Goal: Information Seeking & Learning: Compare options

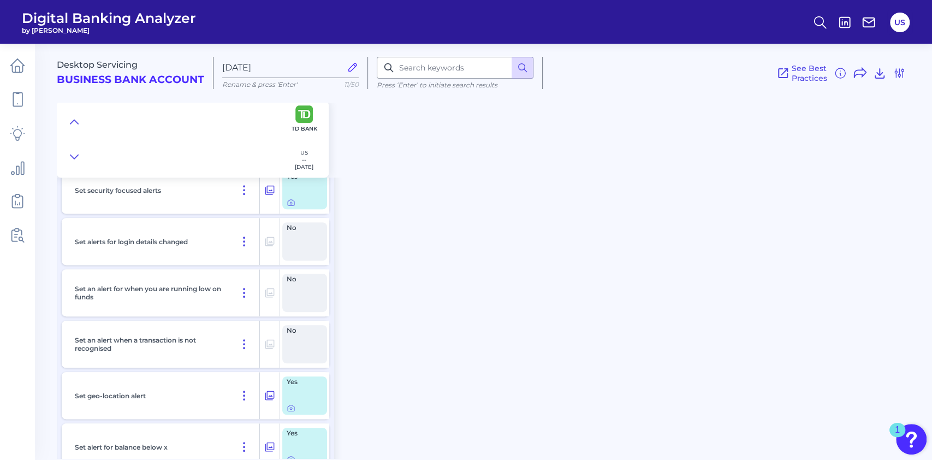
scroll to position [14196, 0]
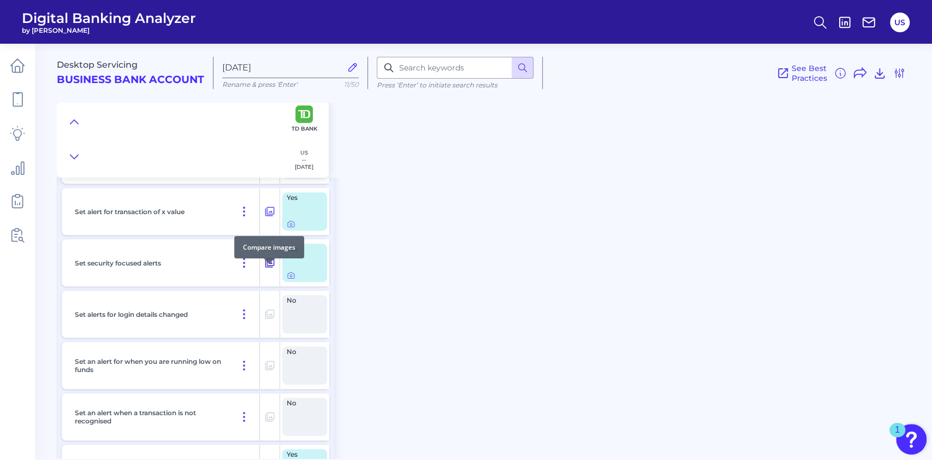
click at [270, 269] on icon at bounding box center [269, 262] width 11 height 13
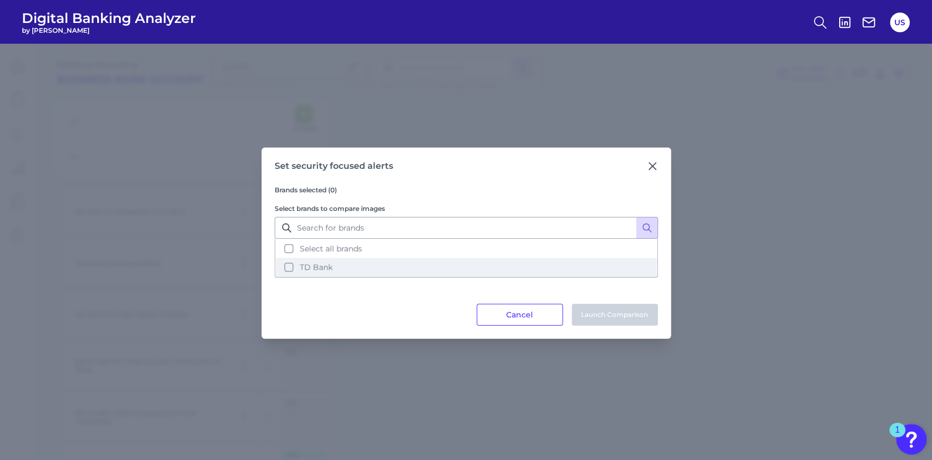
click at [355, 273] on button "TD Bank" at bounding box center [466, 267] width 381 height 19
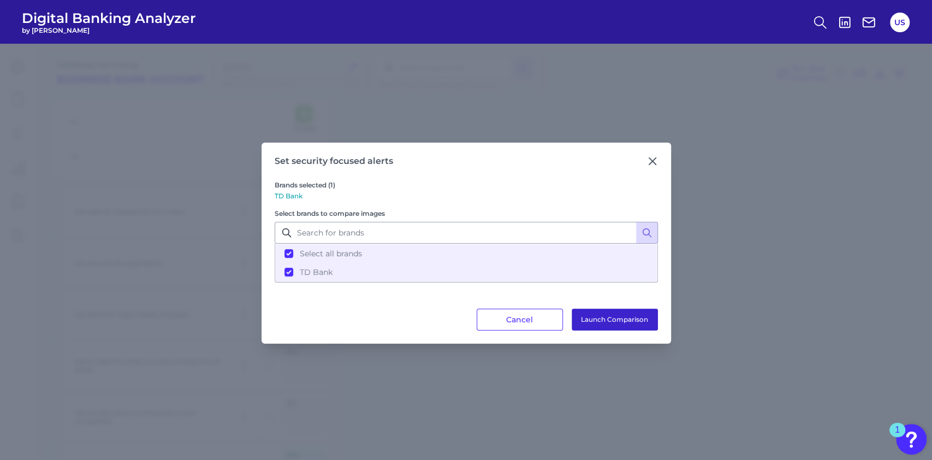
click at [596, 312] on button "Launch Comparison" at bounding box center [615, 320] width 86 height 22
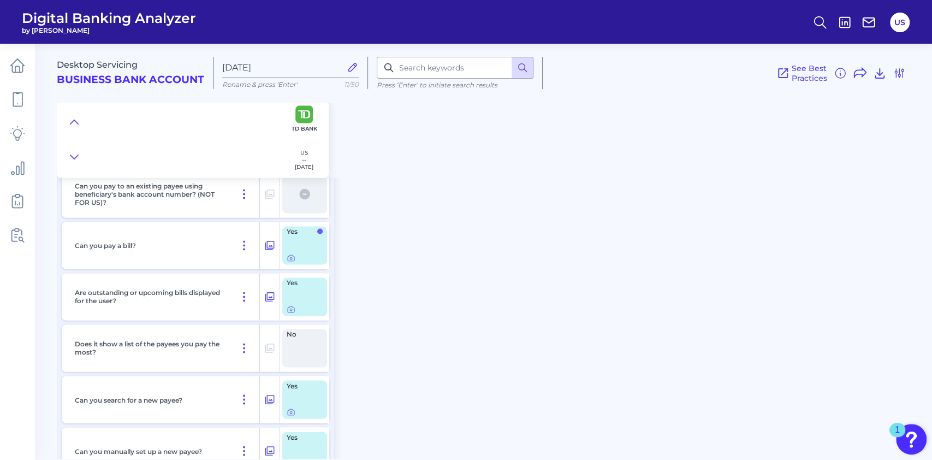
scroll to position [3854, 0]
click at [275, 251] on icon at bounding box center [269, 244] width 11 height 13
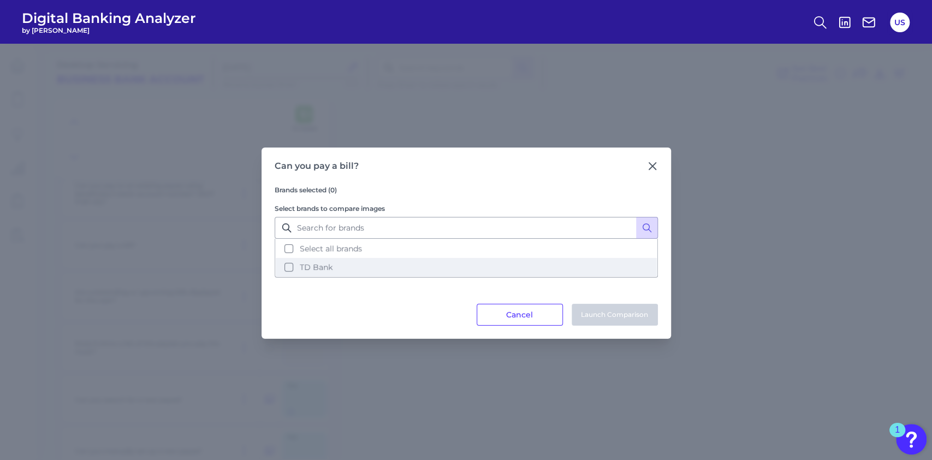
click at [479, 272] on button "TD Bank" at bounding box center [466, 267] width 381 height 19
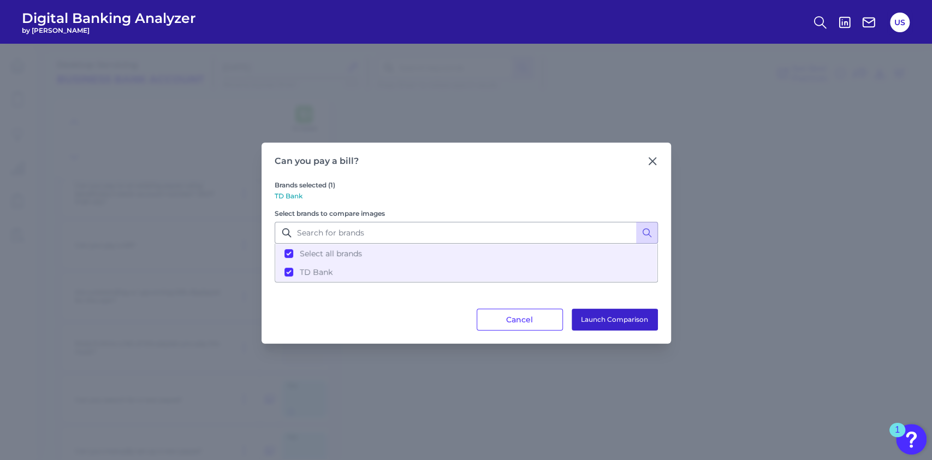
click at [640, 315] on button "Launch Comparison" at bounding box center [615, 320] width 86 height 22
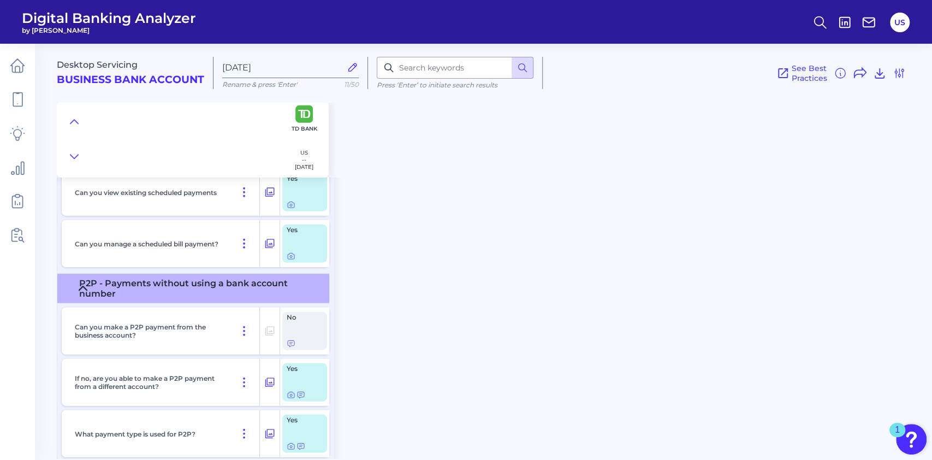
scroll to position [4801, 0]
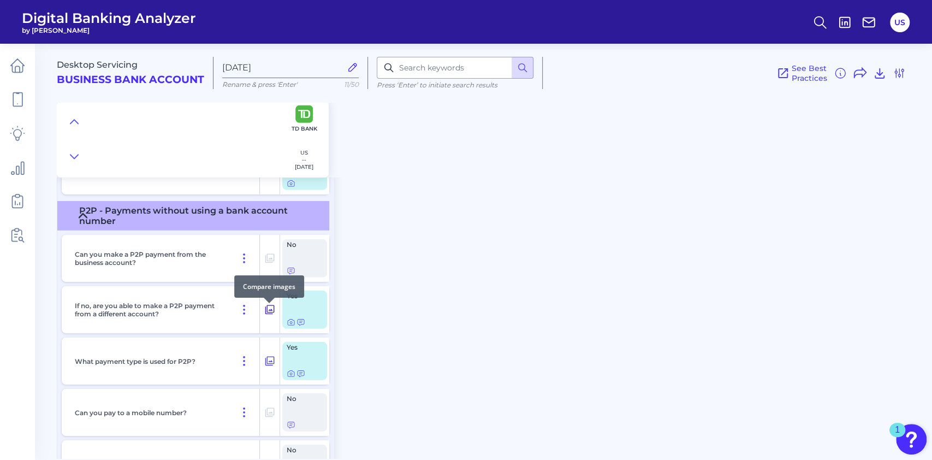
click at [268, 312] on icon at bounding box center [269, 309] width 11 height 13
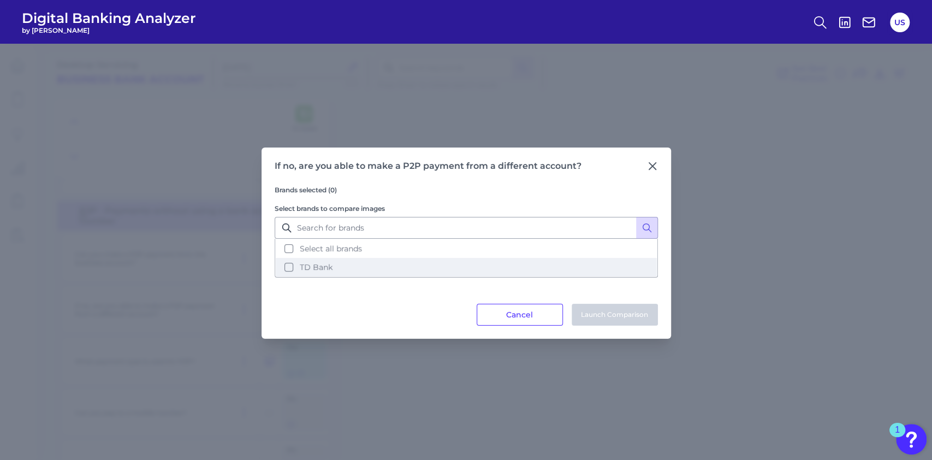
click at [371, 265] on button "TD Bank" at bounding box center [466, 267] width 381 height 19
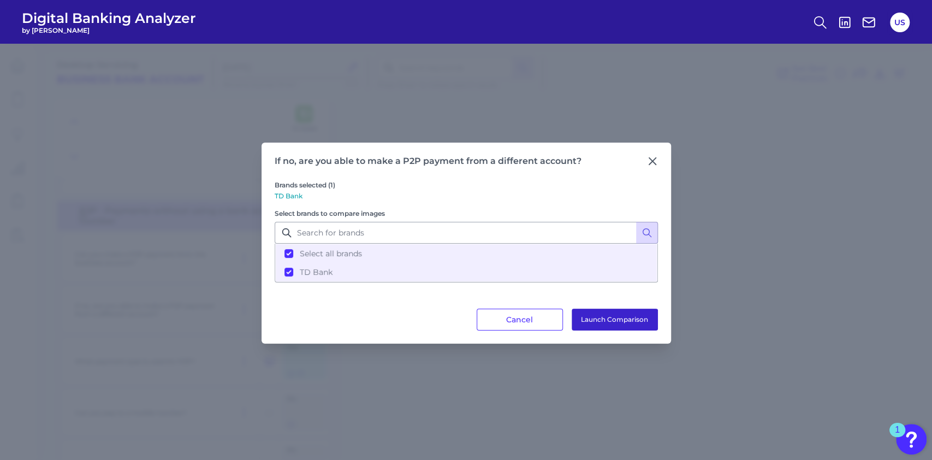
click at [597, 307] on div "Brands selected (1) TD Bank Select brands to compare images Select all brands T…" at bounding box center [466, 238] width 383 height 142
click at [600, 310] on button "Launch Comparison" at bounding box center [615, 320] width 86 height 22
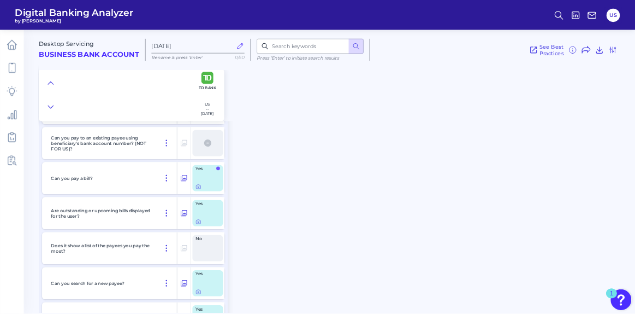
scroll to position [3708, 0]
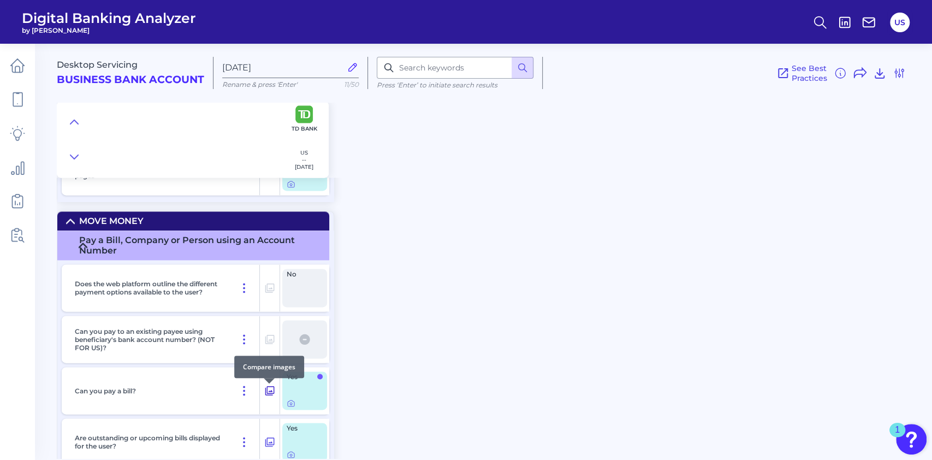
click at [272, 395] on icon at bounding box center [269, 390] width 11 height 13
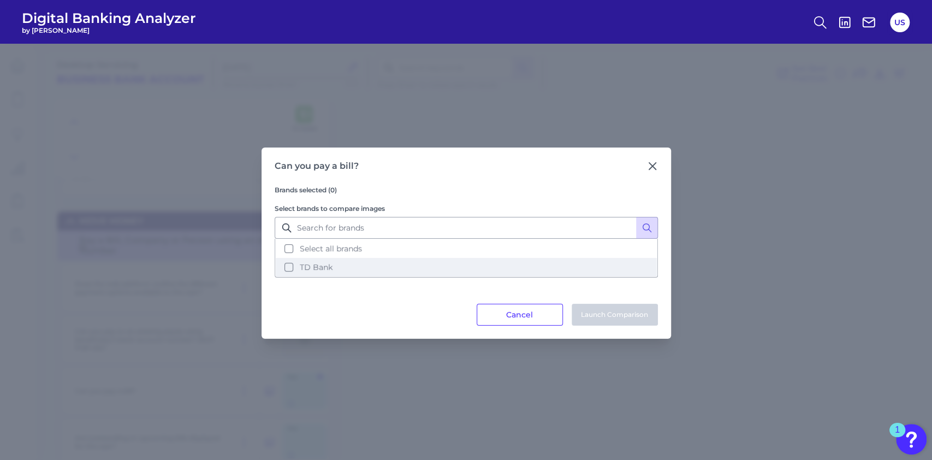
click at [341, 266] on button "TD Bank" at bounding box center [466, 267] width 381 height 19
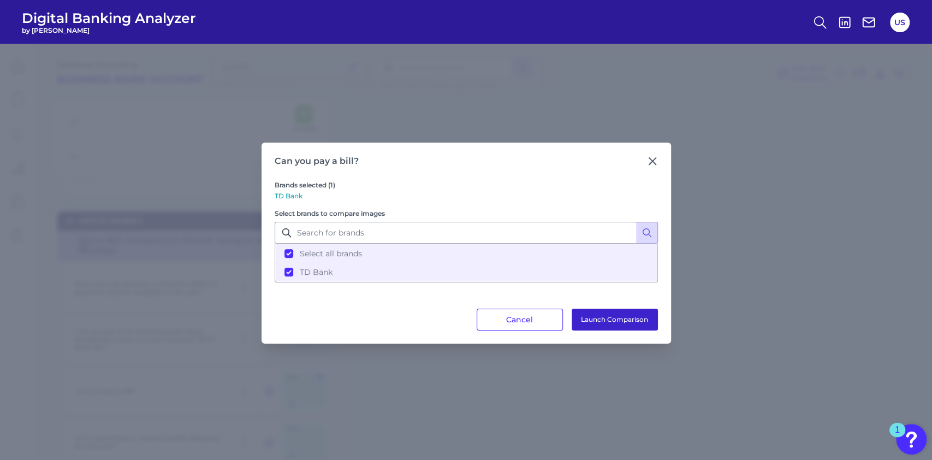
click at [634, 312] on button "Launch Comparison" at bounding box center [615, 320] width 86 height 22
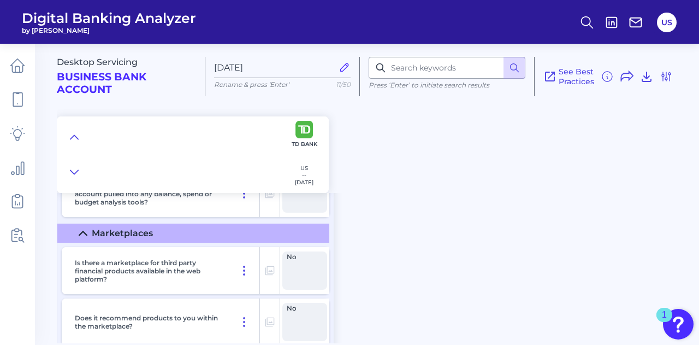
scroll to position [2083, 0]
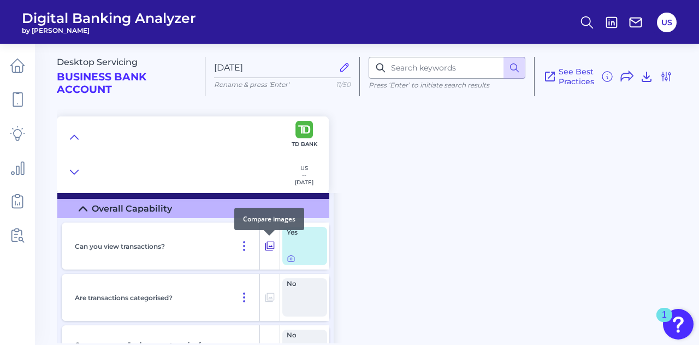
click at [268, 253] on button at bounding box center [270, 245] width 20 height 17
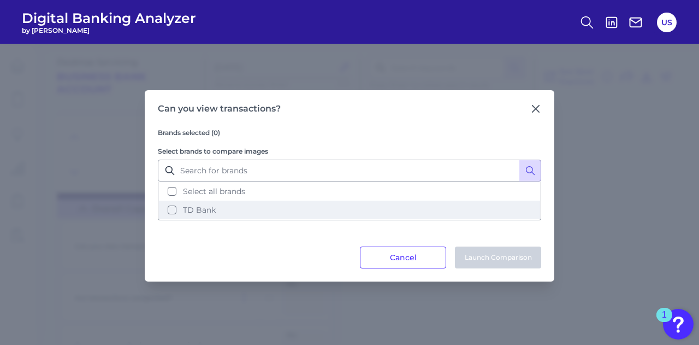
click at [250, 211] on button "TD Bank" at bounding box center [349, 209] width 381 height 19
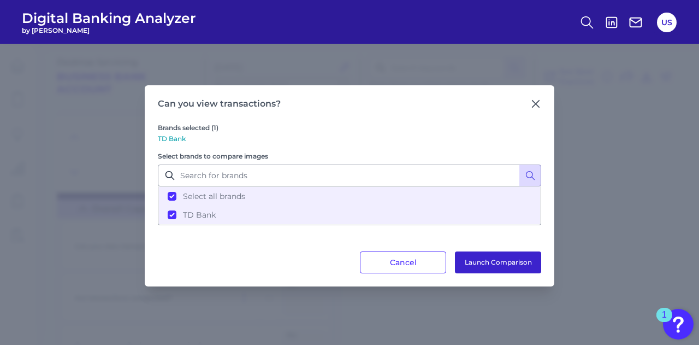
click at [474, 265] on button "Launch Comparison" at bounding box center [498, 262] width 86 height 22
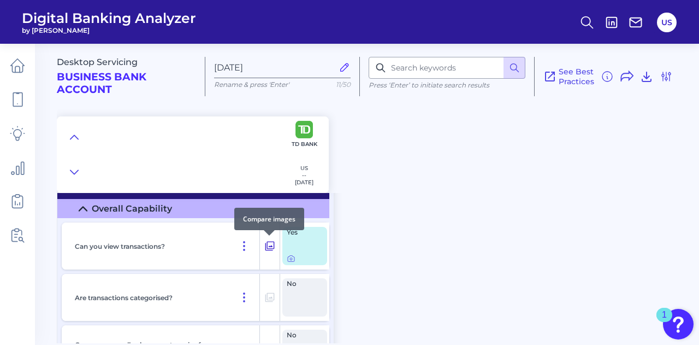
click at [273, 253] on button at bounding box center [270, 245] width 20 height 17
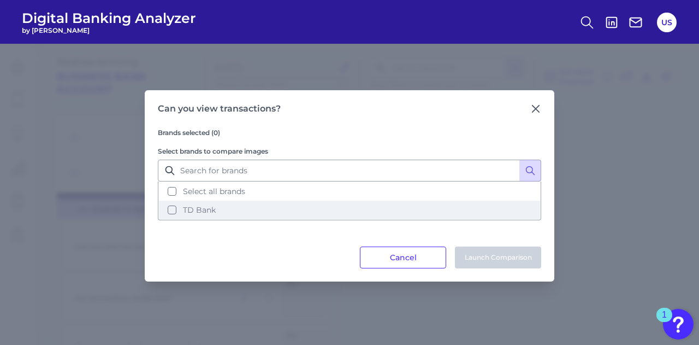
drag, startPoint x: 253, startPoint y: 205, endPoint x: 302, endPoint y: 214, distance: 49.4
click at [253, 205] on button "TD Bank" at bounding box center [349, 209] width 381 height 19
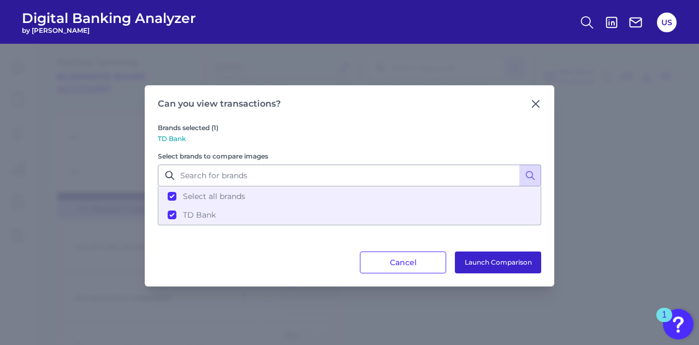
click at [467, 259] on button "Launch Comparison" at bounding box center [498, 262] width 86 height 22
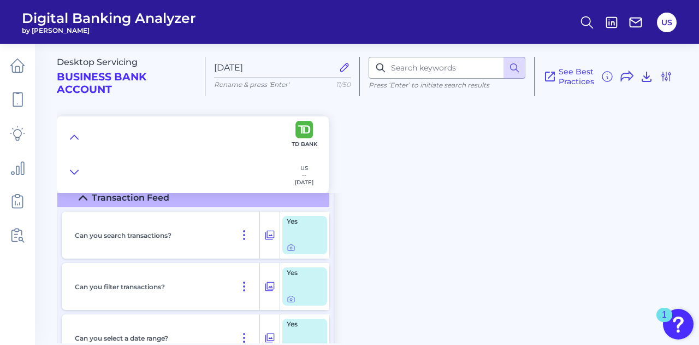
scroll to position [2411, 0]
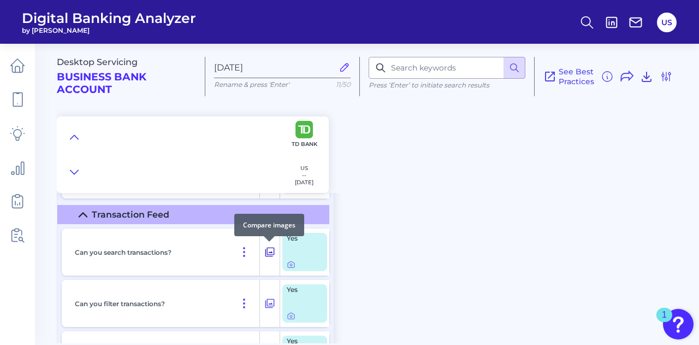
click at [272, 251] on icon at bounding box center [269, 251] width 11 height 13
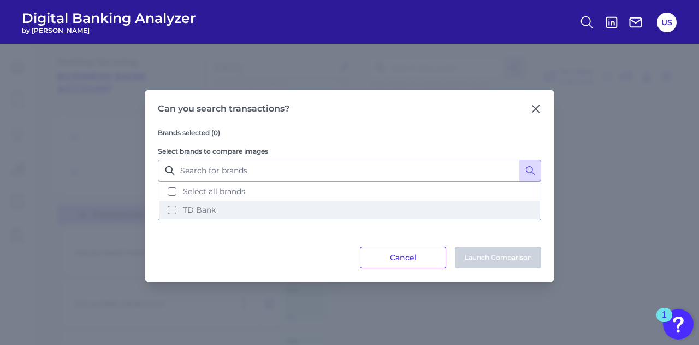
click at [326, 216] on button "TD Bank" at bounding box center [349, 209] width 381 height 19
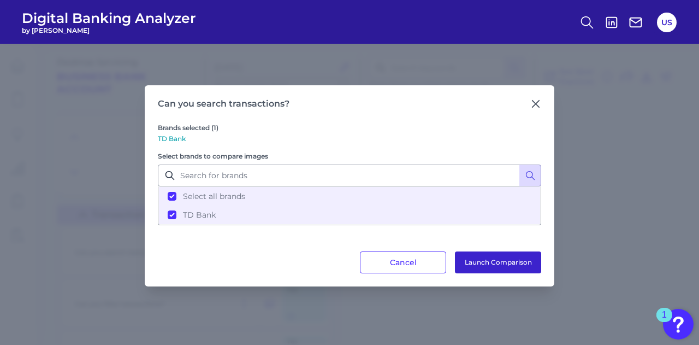
click at [509, 261] on button "Launch Comparison" at bounding box center [498, 262] width 86 height 22
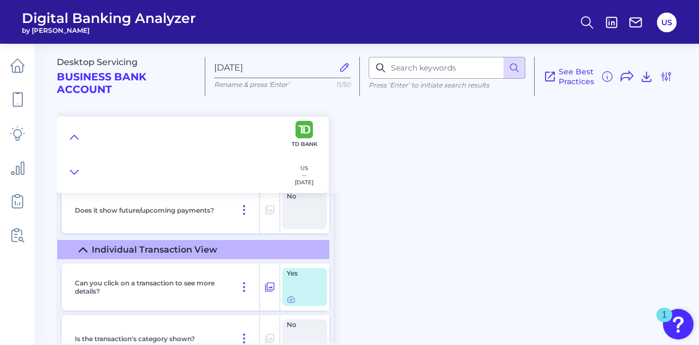
scroll to position [2738, 0]
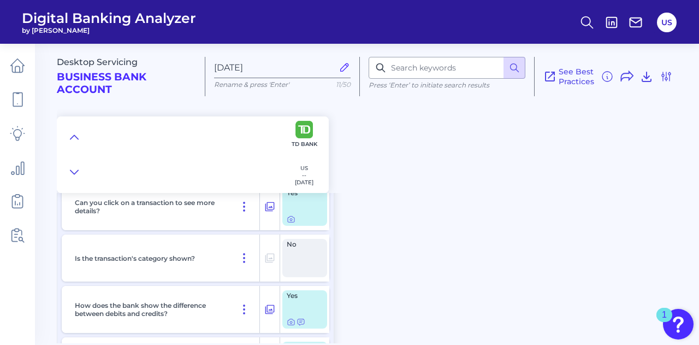
click at [390, 214] on div "Desktop Servicing Business Bank Account Sep 24 2025 Rename & press 'Enter' 11/5…" at bounding box center [378, 190] width 642 height 308
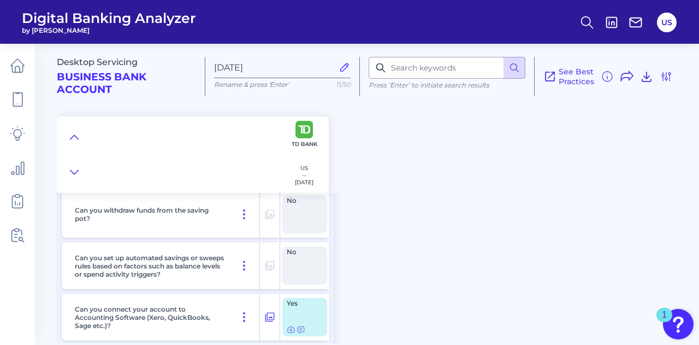
scroll to position [12134, 0]
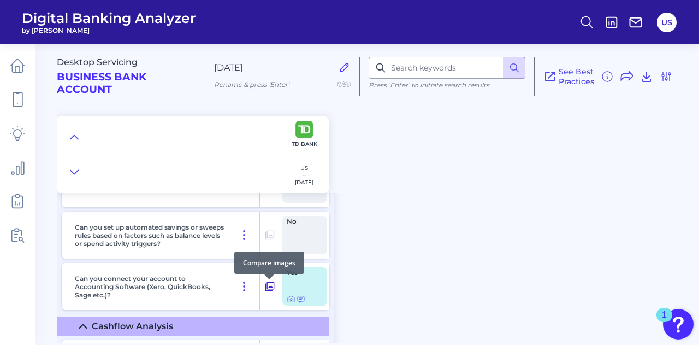
click at [275, 289] on icon at bounding box center [269, 286] width 11 height 13
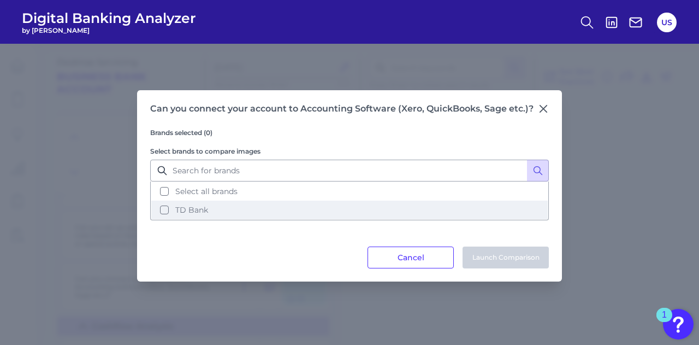
click at [281, 216] on button "TD Bank" at bounding box center [349, 209] width 397 height 19
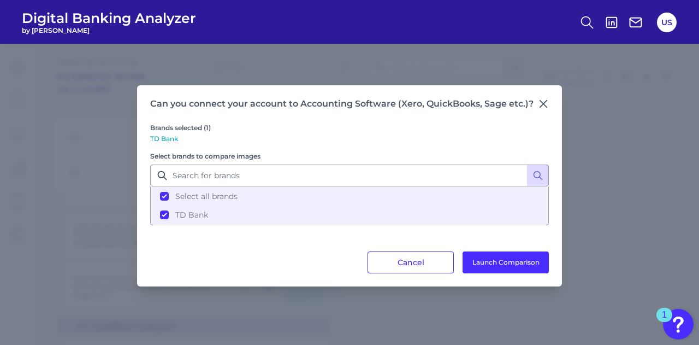
click at [448, 245] on div "Brands selected (1) TD Bank Select brands to compare images Select all brands T…" at bounding box center [349, 180] width 399 height 142
click at [473, 251] on button "Launch Comparison" at bounding box center [506, 262] width 86 height 22
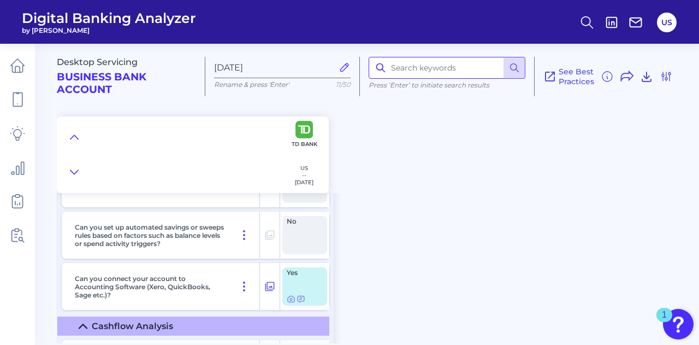
click at [421, 64] on input at bounding box center [447, 68] width 157 height 22
type input "alerts"
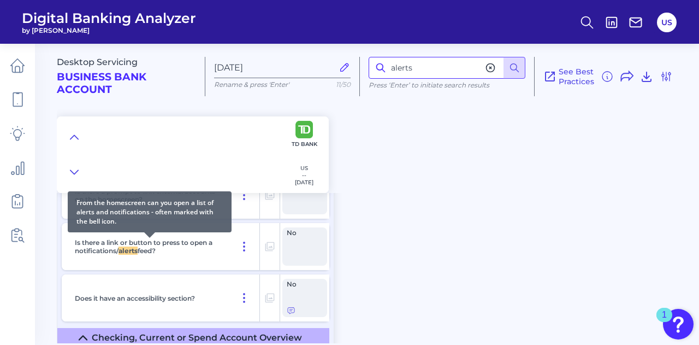
scroll to position [1206, 0]
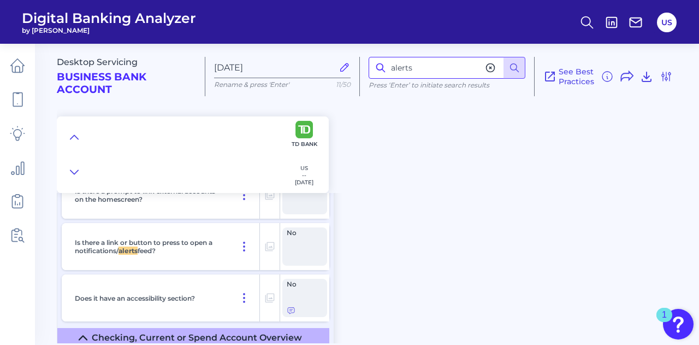
click at [438, 68] on input "alerts" at bounding box center [447, 68] width 157 height 22
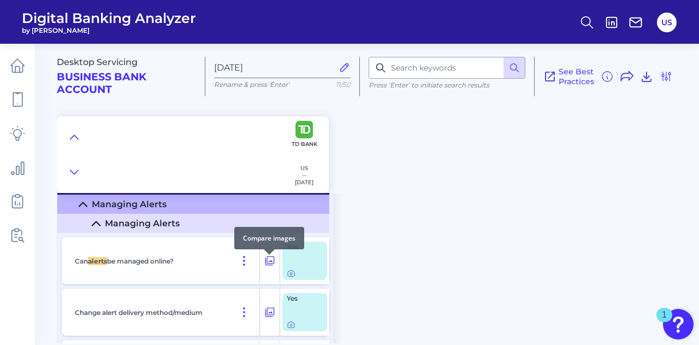
click at [269, 256] on div at bounding box center [269, 254] width 11 height 11
click at [268, 264] on icon at bounding box center [269, 260] width 11 height 13
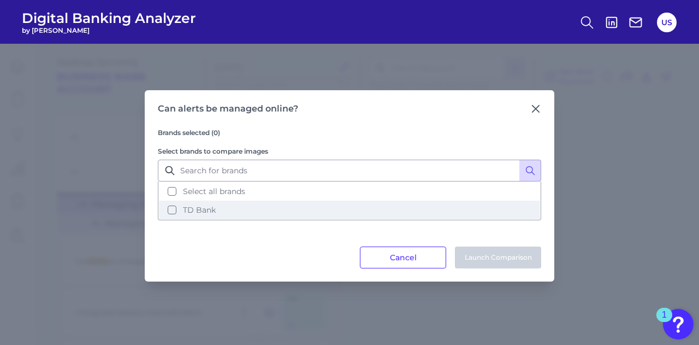
click at [292, 205] on button "TD Bank" at bounding box center [349, 209] width 381 height 19
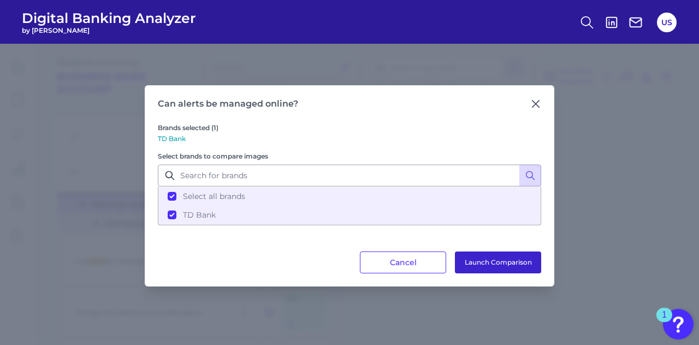
click at [498, 258] on button "Launch Comparison" at bounding box center [498, 262] width 86 height 22
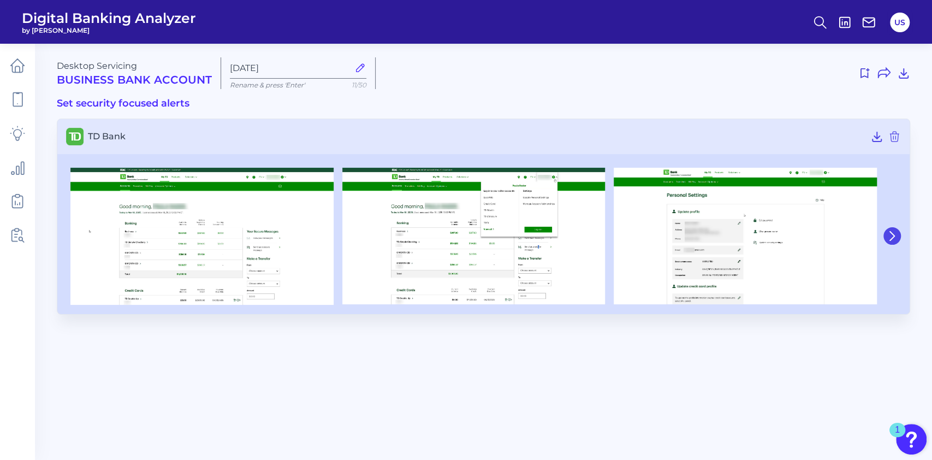
click at [896, 236] on icon at bounding box center [893, 236] width 10 height 10
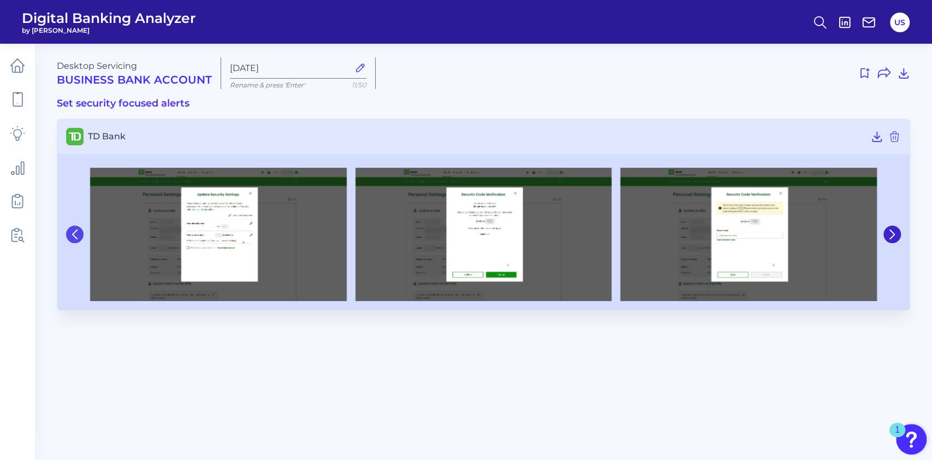
click at [76, 237] on icon at bounding box center [75, 234] width 4 height 9
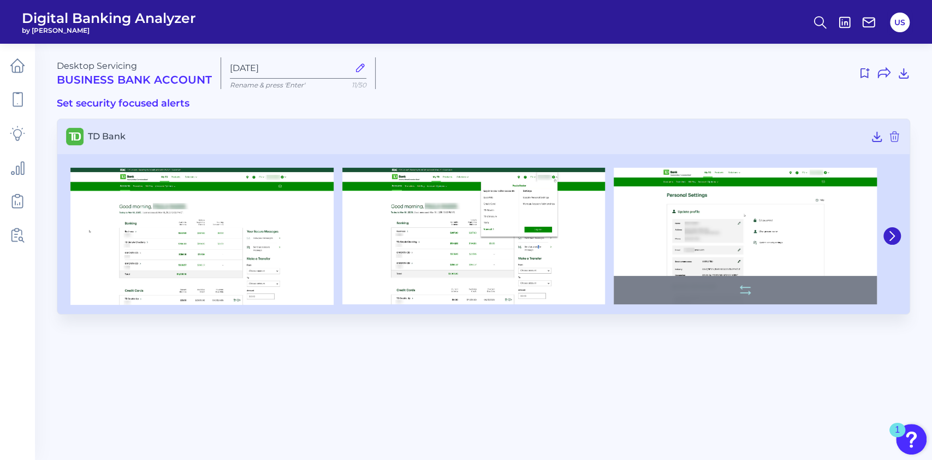
click at [795, 252] on img at bounding box center [745, 236] width 263 height 137
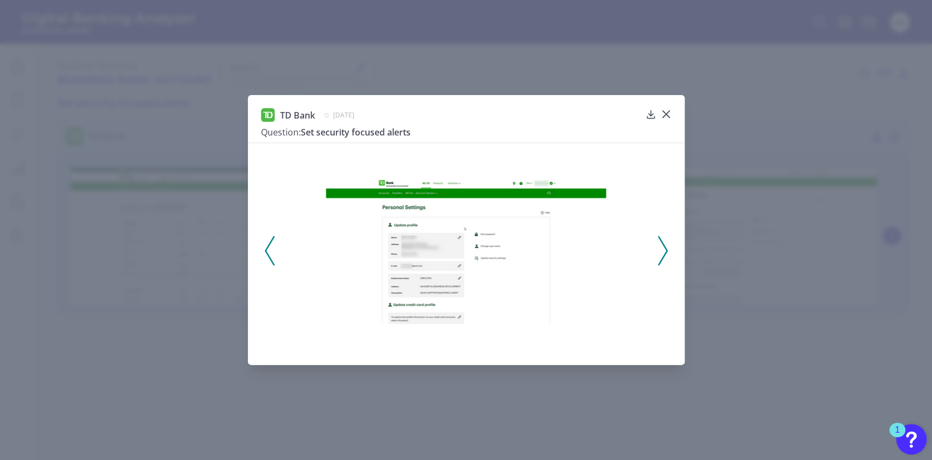
click at [662, 250] on icon at bounding box center [663, 250] width 10 height 29
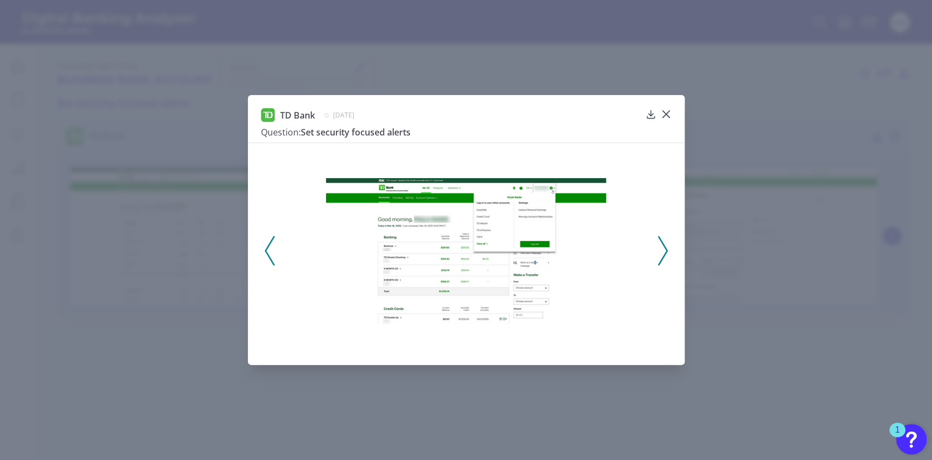
click at [662, 250] on icon at bounding box center [663, 250] width 10 height 29
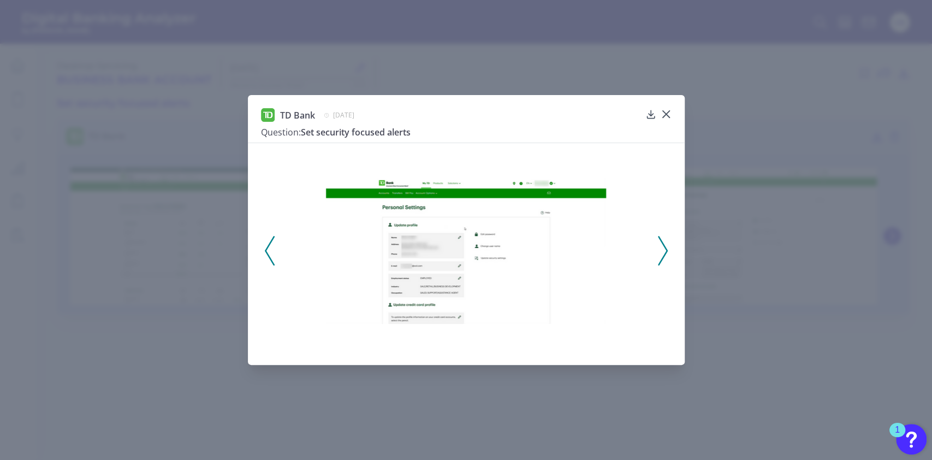
click at [662, 250] on icon at bounding box center [663, 250] width 10 height 29
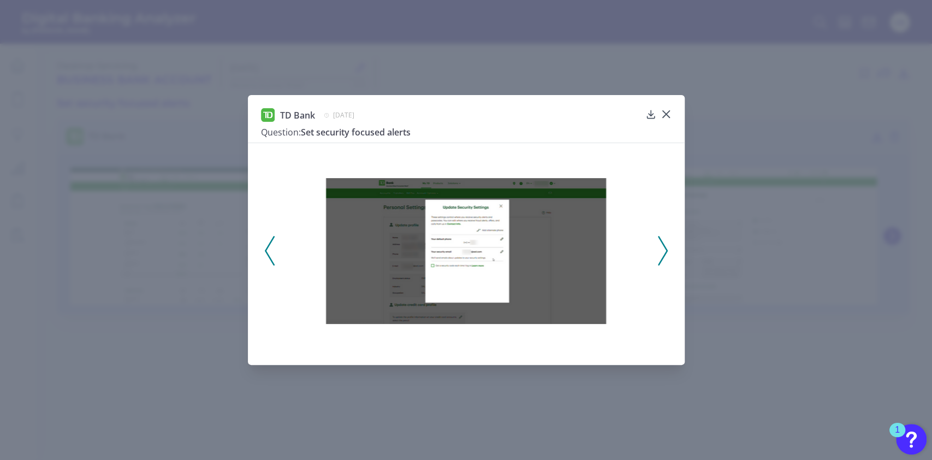
click at [662, 250] on icon at bounding box center [663, 250] width 10 height 29
click at [662, 250] on div at bounding box center [466, 247] width 437 height 209
click at [267, 245] on icon at bounding box center [270, 250] width 10 height 29
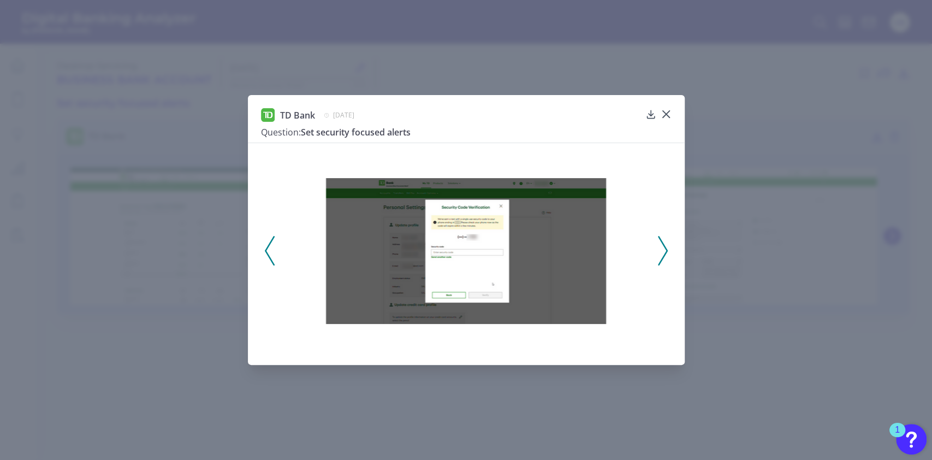
click at [267, 245] on icon at bounding box center [270, 250] width 10 height 29
click at [267, 246] on icon at bounding box center [270, 250] width 10 height 29
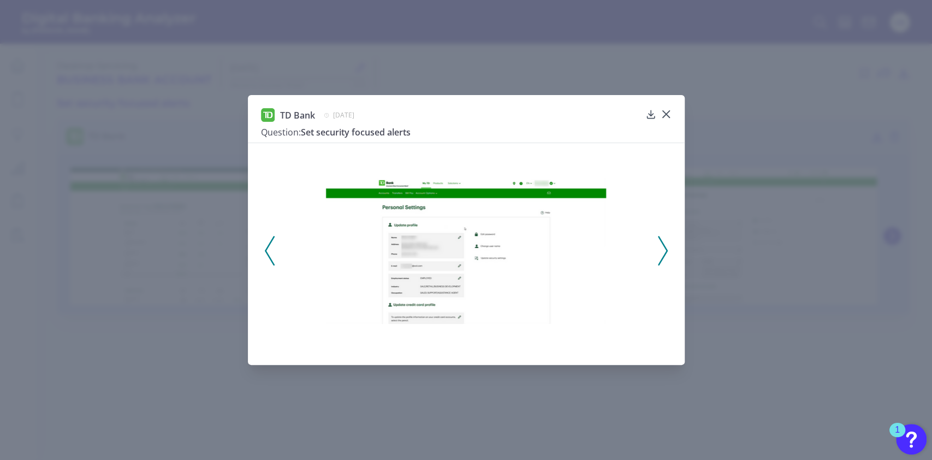
click at [660, 244] on icon at bounding box center [663, 250] width 10 height 29
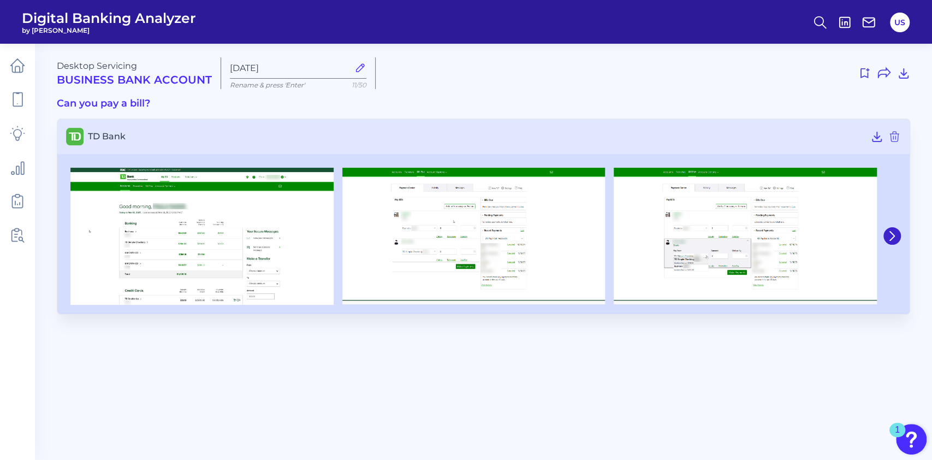
click at [901, 227] on div at bounding box center [483, 236] width 853 height 156
click at [893, 227] on button at bounding box center [892, 235] width 17 height 17
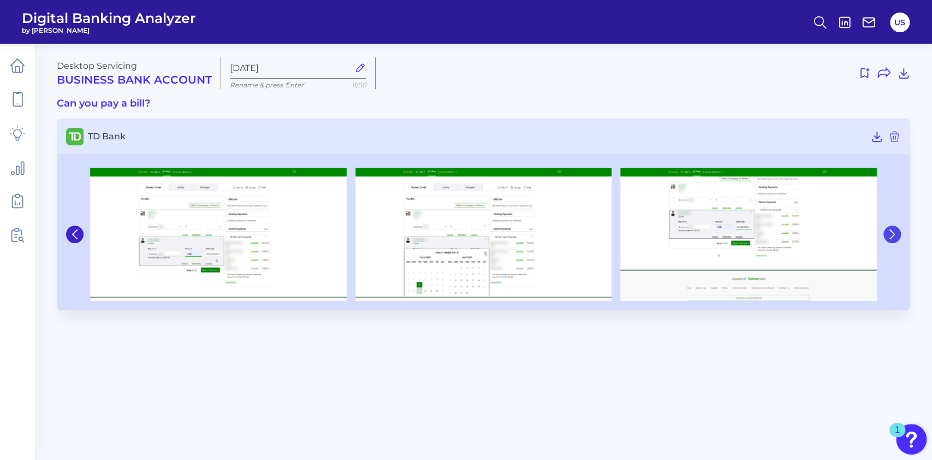
click at [893, 227] on button at bounding box center [892, 234] width 17 height 17
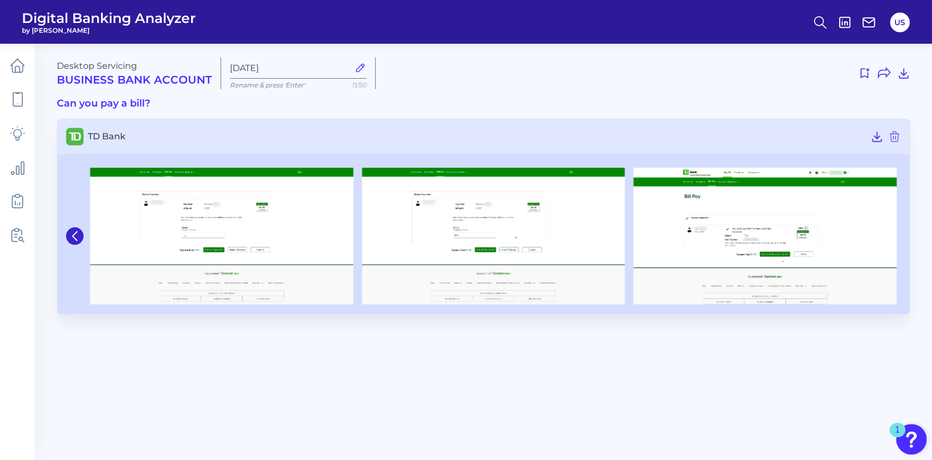
click at [893, 227] on img at bounding box center [765, 236] width 263 height 137
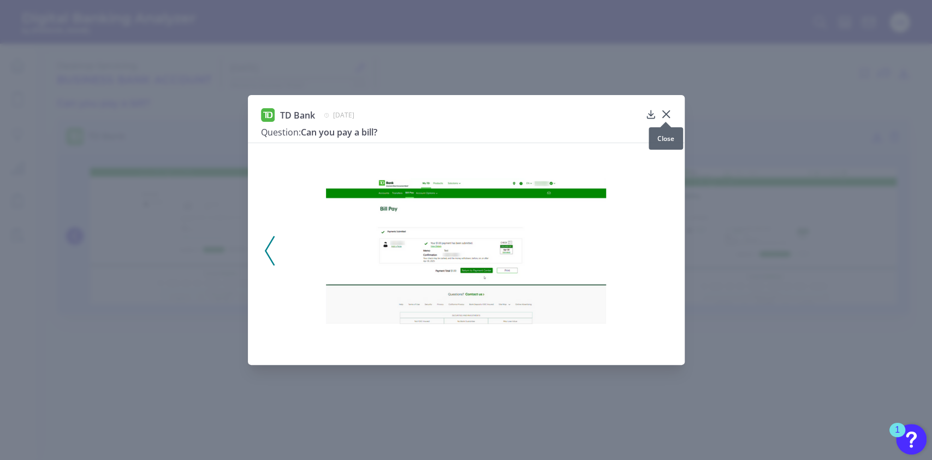
click at [668, 111] on icon at bounding box center [666, 114] width 11 height 11
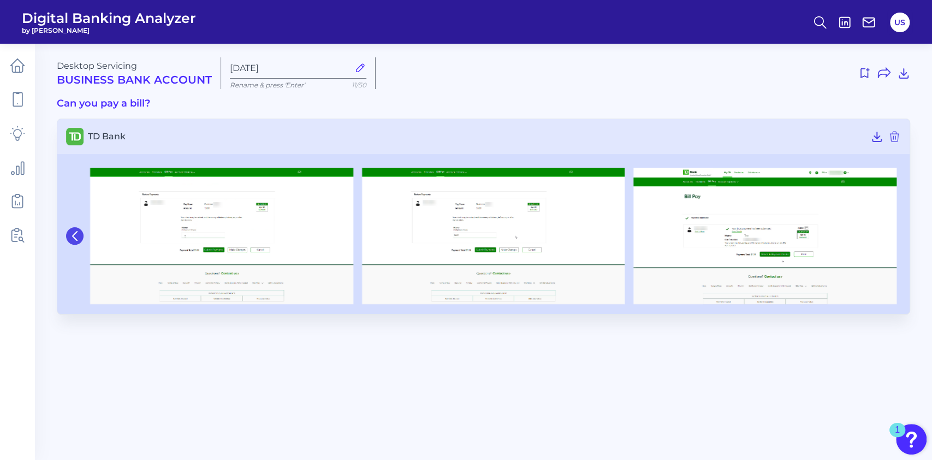
click at [68, 234] on button at bounding box center [74, 235] width 17 height 17
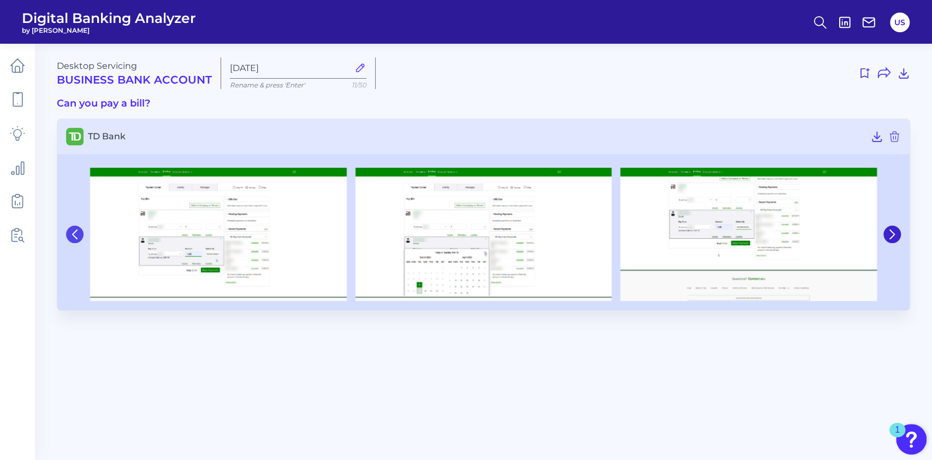
click at [71, 229] on icon at bounding box center [75, 234] width 10 height 10
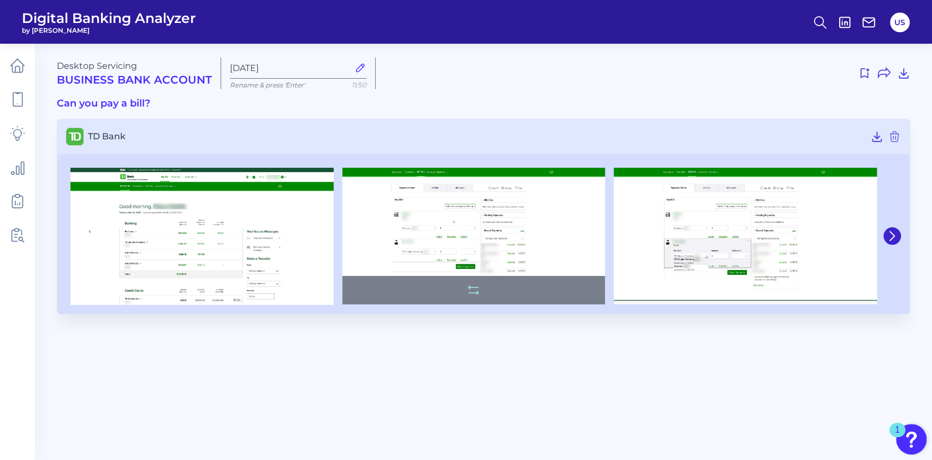
click at [526, 227] on img at bounding box center [474, 236] width 263 height 137
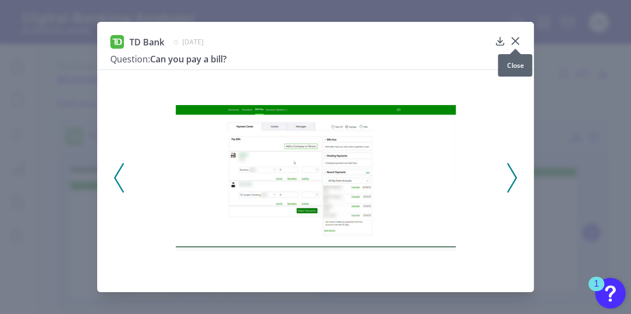
click at [516, 40] on icon at bounding box center [515, 41] width 7 height 7
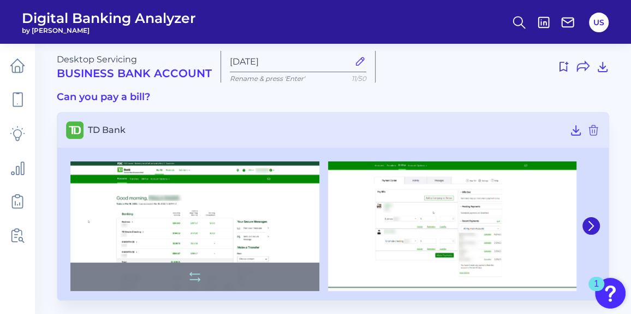
scroll to position [9, 0]
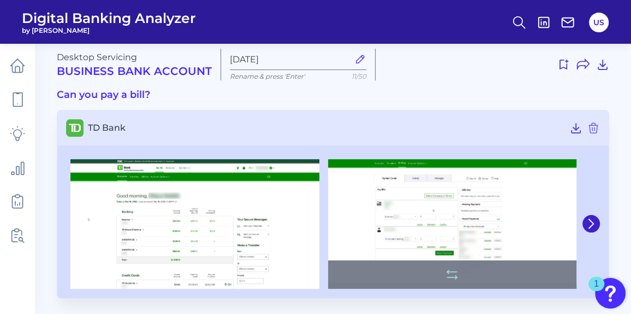
click at [402, 226] on img at bounding box center [452, 223] width 249 height 129
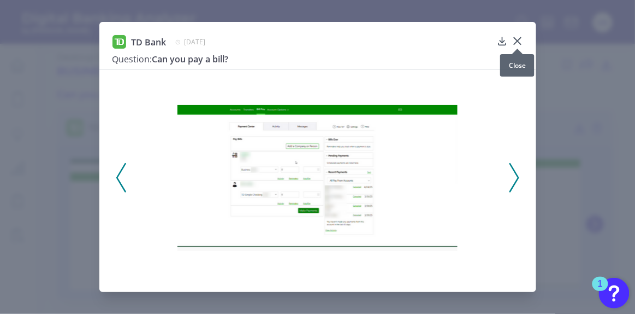
click at [514, 44] on div at bounding box center [517, 48] width 11 height 11
click at [518, 43] on icon at bounding box center [517, 41] width 7 height 7
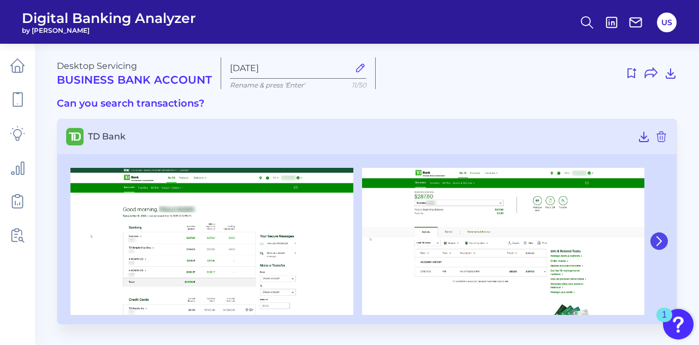
click at [664, 239] on button at bounding box center [659, 240] width 17 height 17
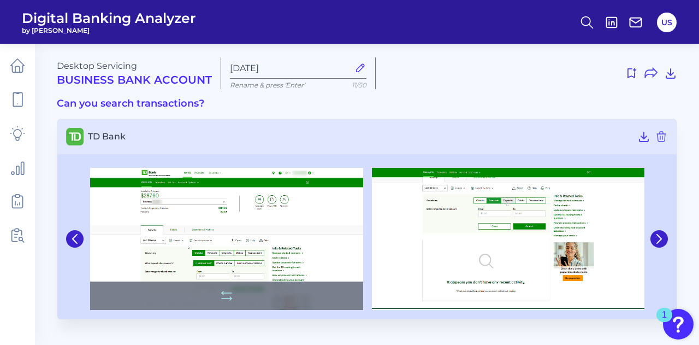
click at [296, 256] on img at bounding box center [226, 239] width 273 height 142
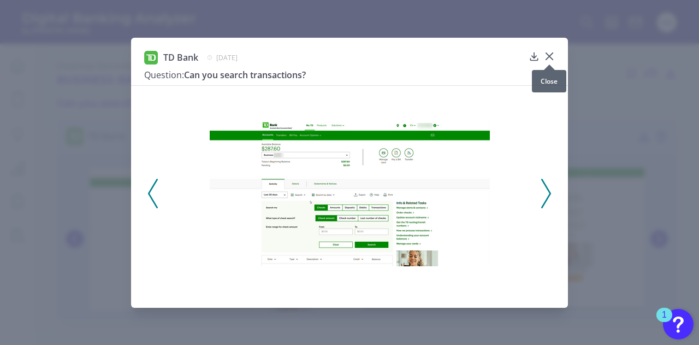
click at [553, 57] on icon at bounding box center [549, 56] width 11 height 11
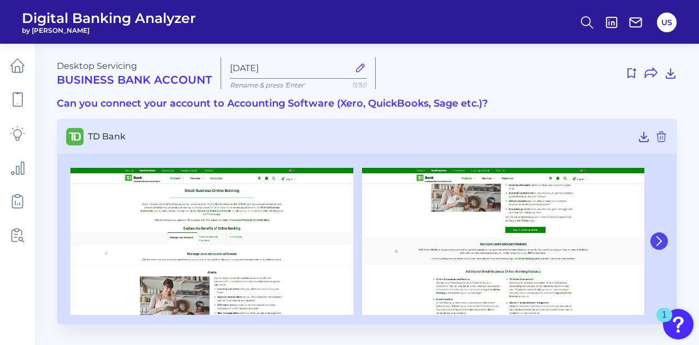
click at [660, 240] on icon at bounding box center [659, 241] width 10 height 10
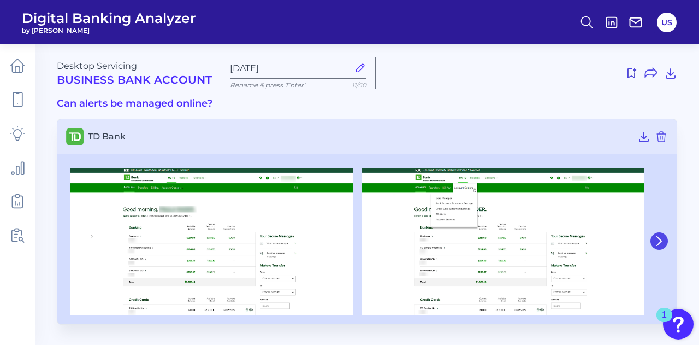
click at [652, 241] on button at bounding box center [659, 240] width 17 height 17
